Goal: Task Accomplishment & Management: Use online tool/utility

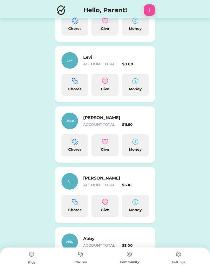
scroll to position [150, 0]
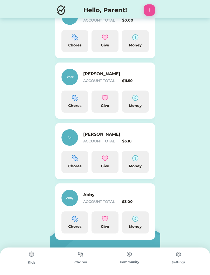
click at [81, 155] on div "Chores" at bounding box center [74, 162] width 27 height 22
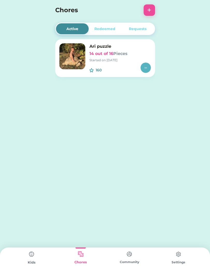
click at [85, 58] on img at bounding box center [72, 56] width 26 height 26
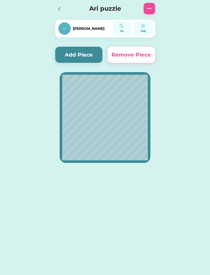
click at [73, 53] on button "Add Piece" at bounding box center [78, 55] width 47 height 16
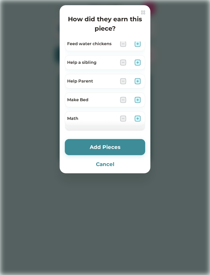
scroll to position [117, 0]
click at [139, 81] on img at bounding box center [137, 81] width 6 height 6
click at [101, 147] on button "Add Pieces" at bounding box center [105, 147] width 80 height 16
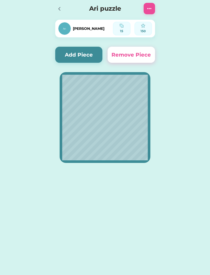
click at [94, 54] on button "Add Piece" at bounding box center [78, 55] width 47 height 16
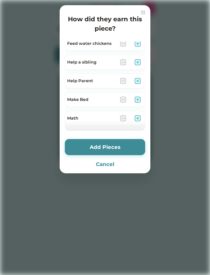
click at [106, 203] on div at bounding box center [105, 137] width 210 height 275
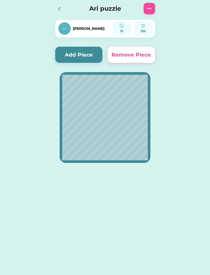
click at [78, 9] on h4 "Ari puzzle" at bounding box center [105, 8] width 67 height 9
click at [61, 5] on div at bounding box center [59, 9] width 8 height 8
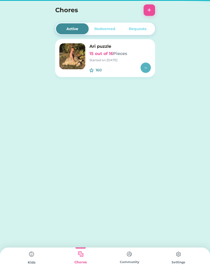
click at [32, 267] on div "Kids" at bounding box center [31, 260] width 49 height 27
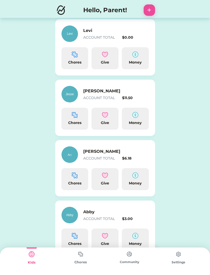
scroll to position [150, 0]
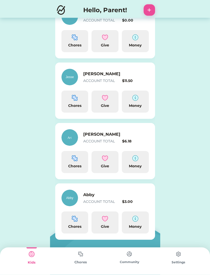
click at [71, 223] on div "Chores" at bounding box center [74, 222] width 27 height 22
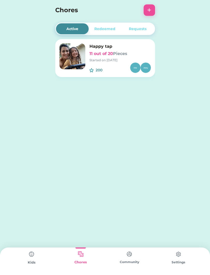
click at [104, 59] on div "Started on [DATE]" at bounding box center [119, 60] width 61 height 5
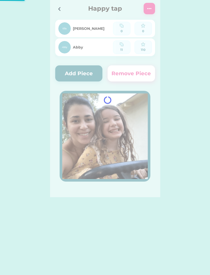
click at [76, 77] on div at bounding box center [105, 98] width 110 height 197
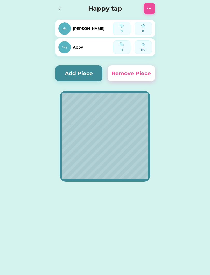
click at [78, 70] on button "Add Piece" at bounding box center [78, 73] width 47 height 16
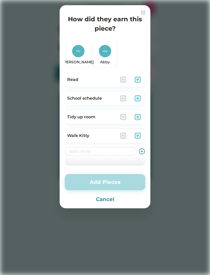
scroll to position [321, 0]
click at [137, 135] on img at bounding box center [137, 135] width 6 height 6
click at [108, 180] on button "Add Pieces" at bounding box center [105, 182] width 80 height 16
click at [123, 186] on button "Add Pieces" at bounding box center [105, 182] width 80 height 16
click at [125, 187] on button "Add Pieces" at bounding box center [105, 182] width 80 height 16
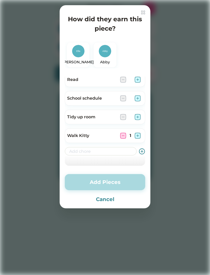
click at [126, 189] on button "Add Pieces" at bounding box center [105, 182] width 80 height 16
click at [116, 181] on button "Add Pieces" at bounding box center [105, 182] width 80 height 16
click at [108, 184] on button "Add Pieces" at bounding box center [105, 182] width 80 height 16
click at [104, 55] on img at bounding box center [105, 51] width 12 height 12
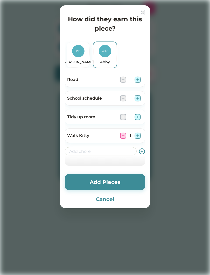
click at [114, 182] on button "Add Pieces" at bounding box center [105, 182] width 80 height 16
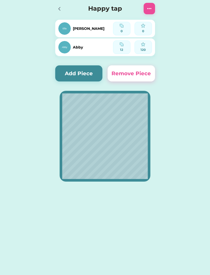
click at [57, 13] on div at bounding box center [60, 8] width 11 height 11
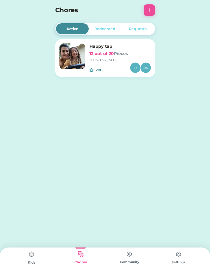
click at [35, 256] on img at bounding box center [31, 254] width 10 height 10
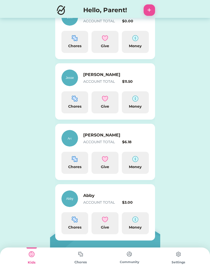
scroll to position [150, 0]
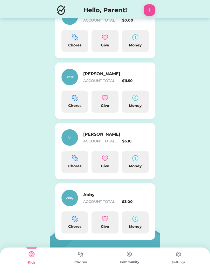
click at [71, 162] on div "Chores" at bounding box center [74, 162] width 27 height 22
click at [75, 162] on div "Active Redeemed Requests Unicron 0 out of 20 Pieces Started on [DATE] 200 $1.00…" at bounding box center [105, 62] width 210 height 424
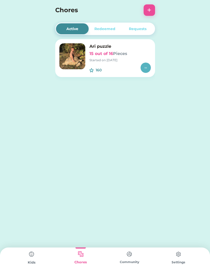
click at [83, 162] on div "Active Redeemed Requests Ari puzzle 15 out of 16 Pieces Started on [DATE] 160 $…" at bounding box center [105, 137] width 210 height 275
click at [96, 64] on div "160 $" at bounding box center [119, 67] width 61 height 10
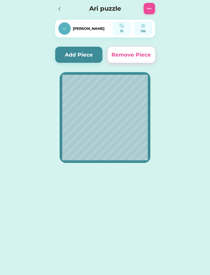
click at [62, 26] on img at bounding box center [64, 28] width 12 height 12
click at [62, 13] on div at bounding box center [60, 8] width 11 height 11
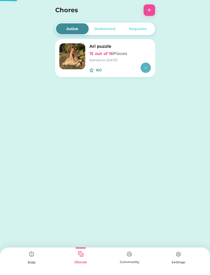
click at [57, 5] on div "Chores +" at bounding box center [105, 9] width 110 height 11
click at [31, 259] on img at bounding box center [31, 254] width 10 height 10
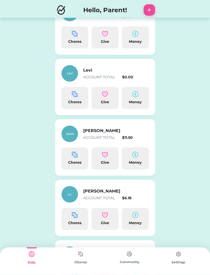
scroll to position [94, 0]
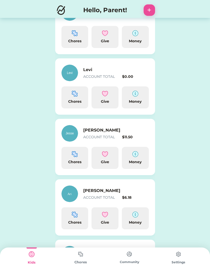
click at [76, 95] on img at bounding box center [75, 93] width 6 height 6
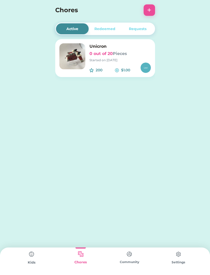
click at [102, 27] on div "Redeemed" at bounding box center [104, 28] width 21 height 5
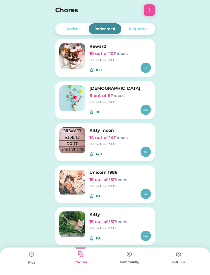
scroll to position [5, 0]
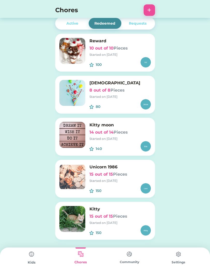
click at [128, 184] on div "150" at bounding box center [119, 188] width 61 height 10
click at [67, 177] on img at bounding box center [72, 177] width 26 height 26
click at [76, 175] on img at bounding box center [72, 177] width 26 height 26
click at [83, 181] on img at bounding box center [72, 177] width 26 height 26
click at [79, 175] on img at bounding box center [72, 177] width 26 height 26
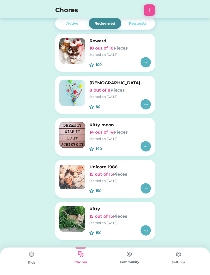
click at [82, 188] on img at bounding box center [72, 177] width 26 height 26
click at [76, 184] on img at bounding box center [72, 177] width 26 height 26
click at [79, 182] on img at bounding box center [72, 177] width 26 height 26
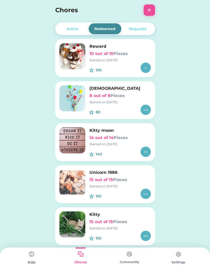
click at [136, 31] on div "Requests" at bounding box center [138, 28] width 18 height 5
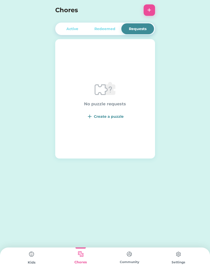
click at [103, 112] on div "No puzzle requests Create a puzzle" at bounding box center [105, 98] width 42 height 41
click at [82, 258] on img at bounding box center [80, 254] width 10 height 10
click at [39, 242] on div "Active Redeemed Requests Unicron 0 out of 20 Pieces Started on [DATE] 200 $1.00…" at bounding box center [105, 137] width 210 height 275
click at [29, 255] on img at bounding box center [31, 254] width 10 height 10
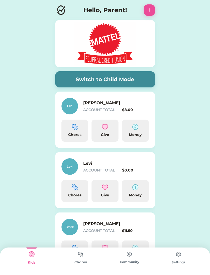
click at [29, 262] on div "Kids" at bounding box center [31, 262] width 49 height 5
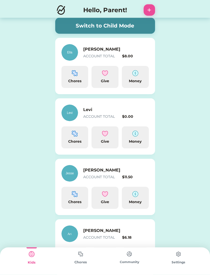
scroll to position [51, 0]
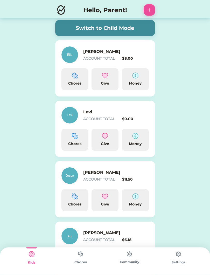
click at [69, 144] on div "Chores" at bounding box center [74, 143] width 23 height 5
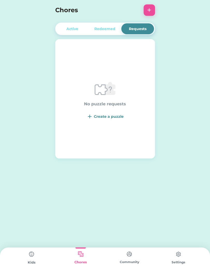
click at [70, 26] on div "Active" at bounding box center [72, 28] width 12 height 5
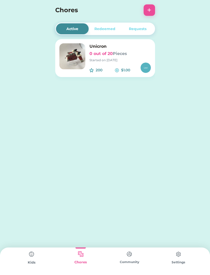
click at [75, 53] on img at bounding box center [72, 56] width 26 height 26
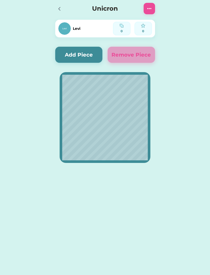
click at [77, 55] on button "Add Piece" at bounding box center [78, 55] width 47 height 16
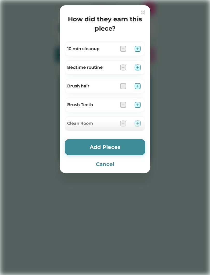
click at [135, 87] on img at bounding box center [137, 86] width 6 height 6
click at [142, 103] on div "Brush Teeth" at bounding box center [105, 104] width 80 height 15
click at [137, 105] on img at bounding box center [137, 105] width 6 height 6
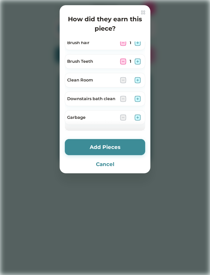
scroll to position [45, 0]
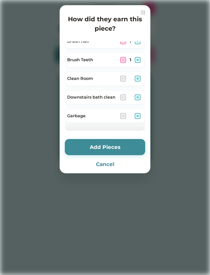
click at [141, 75] on div "Clean Room" at bounding box center [105, 78] width 80 height 15
click at [136, 79] on img at bounding box center [137, 78] width 6 height 6
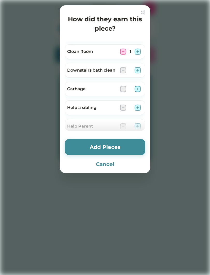
scroll to position [74, 0]
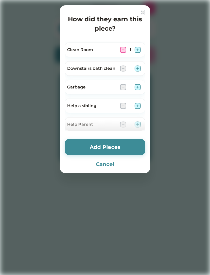
click at [139, 86] on img at bounding box center [137, 87] width 6 height 6
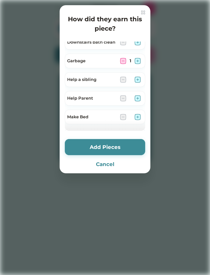
scroll to position [102, 0]
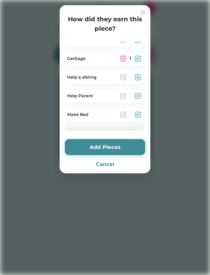
click at [138, 80] on img at bounding box center [137, 77] width 6 height 6
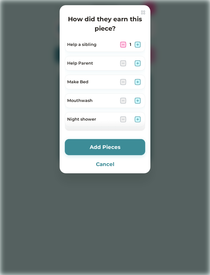
scroll to position [136, 0]
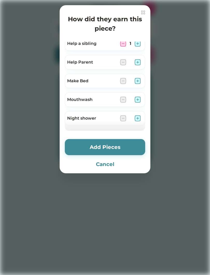
click at [137, 79] on img at bounding box center [137, 81] width 6 height 6
click at [136, 97] on img at bounding box center [137, 99] width 6 height 6
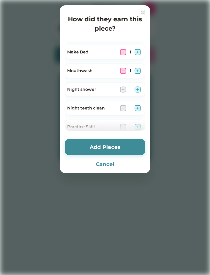
scroll to position [165, 0]
click at [150, 86] on div at bounding box center [105, 137] width 210 height 275
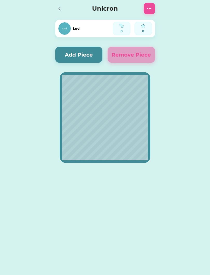
click at [82, 55] on button "Add Piece" at bounding box center [78, 55] width 47 height 16
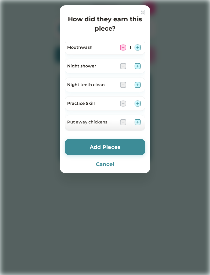
scroll to position [187, 0]
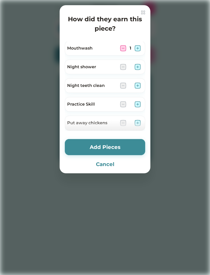
click at [137, 68] on img at bounding box center [137, 67] width 6 height 6
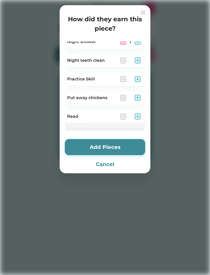
scroll to position [212, 0]
click at [136, 80] on img at bounding box center [137, 79] width 6 height 6
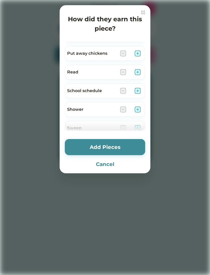
scroll to position [256, 0]
click at [137, 71] on img at bounding box center [137, 72] width 6 height 6
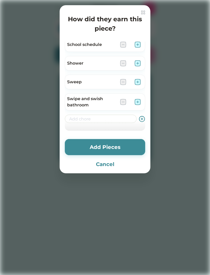
scroll to position [303, 0]
click at [138, 81] on img at bounding box center [137, 82] width 6 height 6
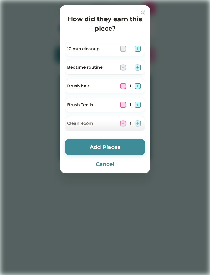
scroll to position [0, 0]
click at [121, 149] on button "Add Pieces" at bounding box center [105, 147] width 80 height 16
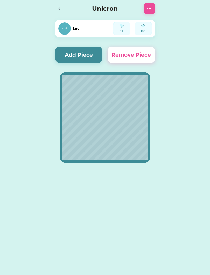
click at [61, 9] on icon at bounding box center [59, 9] width 6 height 6
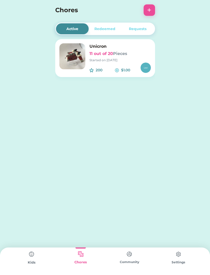
click at [72, 52] on img at bounding box center [72, 56] width 26 height 26
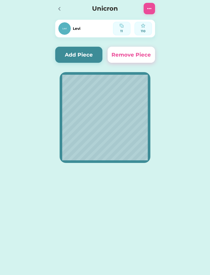
click at [58, 7] on icon at bounding box center [59, 9] width 6 height 6
